Goal: Check status

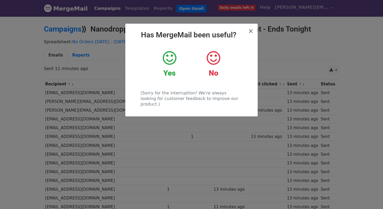
click at [179, 62] on div "Yes" at bounding box center [169, 64] width 36 height 28
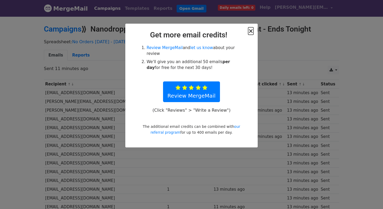
click at [250, 31] on span "×" at bounding box center [250, 30] width 5 height 7
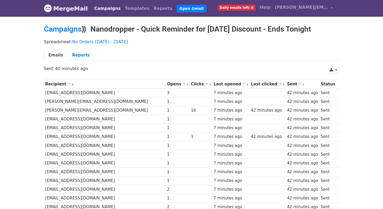
scroll to position [16, 0]
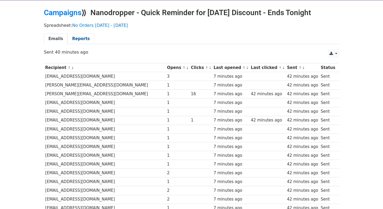
click at [81, 42] on link "Reports" at bounding box center [80, 38] width 27 height 11
